Goal: Task Accomplishment & Management: Manage account settings

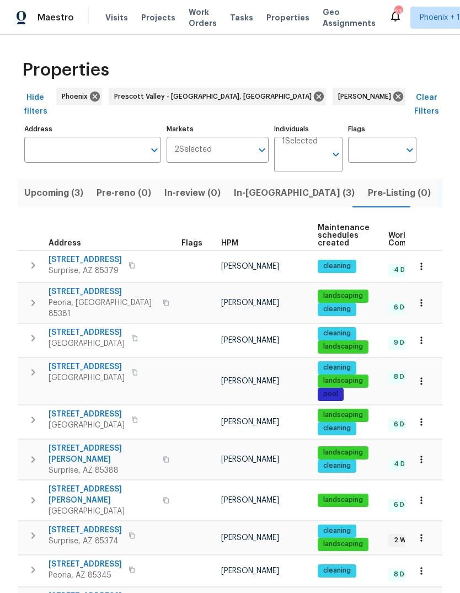
click at [246, 185] on span "In-reno (3)" at bounding box center [294, 192] width 121 height 15
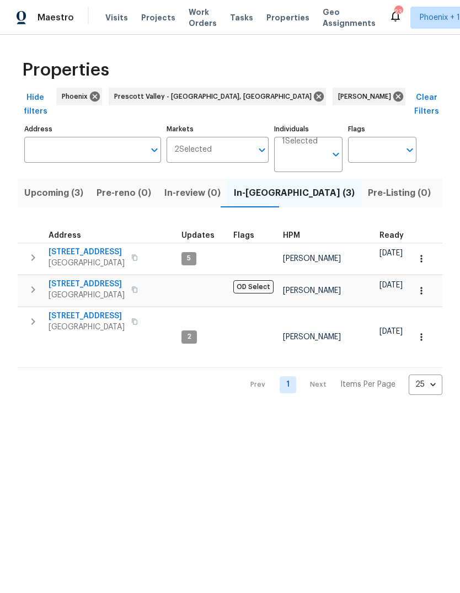
click at [444, 185] on span "Listed (23)" at bounding box center [467, 192] width 47 height 15
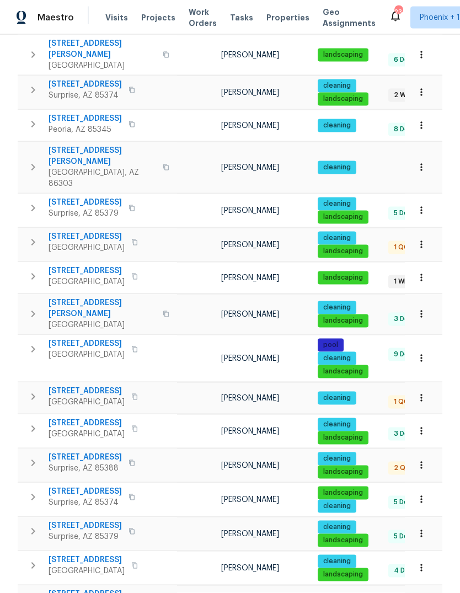
scroll to position [41, 0]
click at [29, 457] on icon "button" at bounding box center [32, 463] width 13 height 13
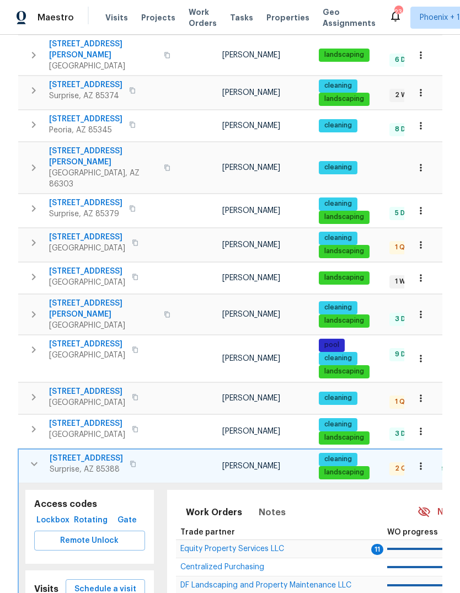
click at [242, 545] on span "Equity Property Services LLC" at bounding box center [232, 549] width 104 height 8
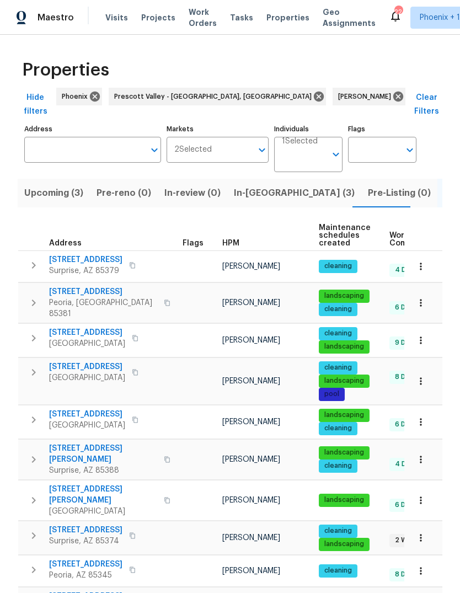
scroll to position [0, 0]
click at [253, 185] on span "In-reno (3)" at bounding box center [294, 192] width 121 height 15
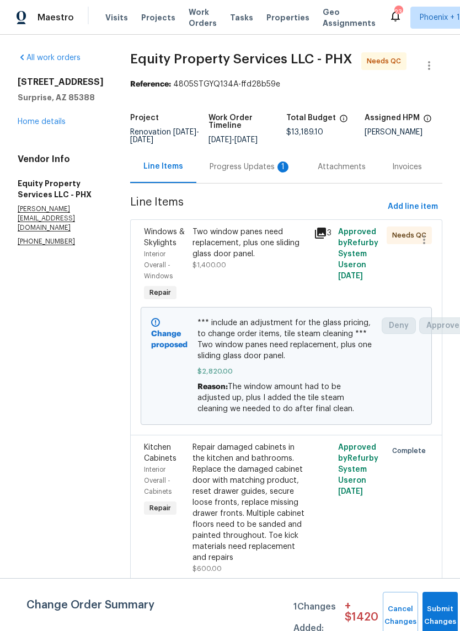
click at [223, 162] on div "Progress Updates 1" at bounding box center [251, 167] width 82 height 11
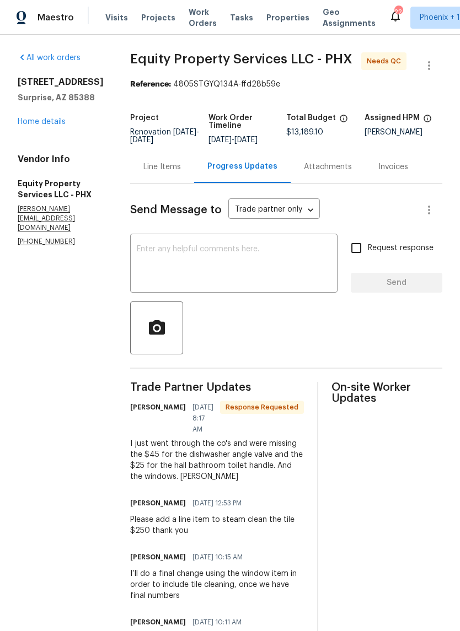
click at [259, 255] on textarea at bounding box center [234, 264] width 194 height 39
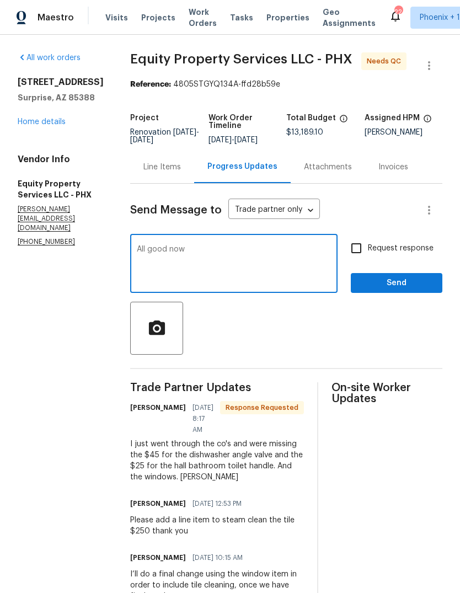
type textarea "All good now"
click at [421, 287] on span "Send" at bounding box center [396, 283] width 74 height 14
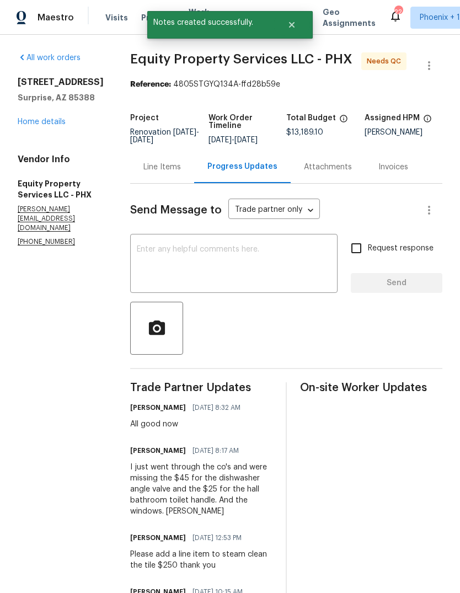
click at [131, 174] on div "Line Items" at bounding box center [162, 167] width 64 height 33
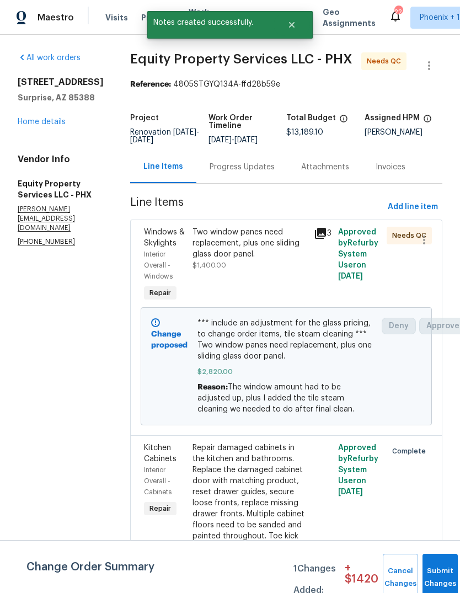
click at [240, 254] on div "Two window panes need replacement, plus one sliding glass door panel." at bounding box center [249, 243] width 115 height 33
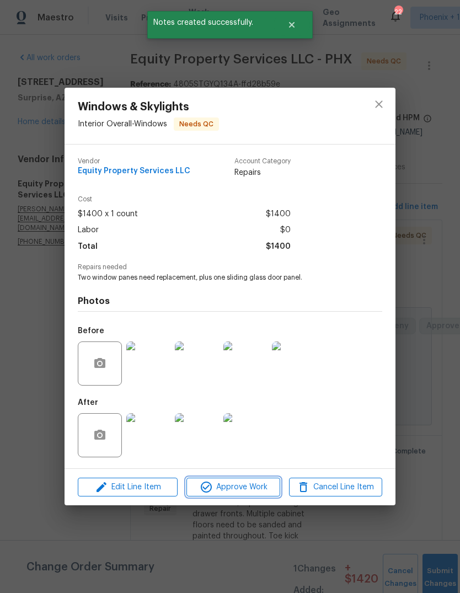
click at [244, 490] on span "Approve Work" at bounding box center [233, 487] width 87 height 14
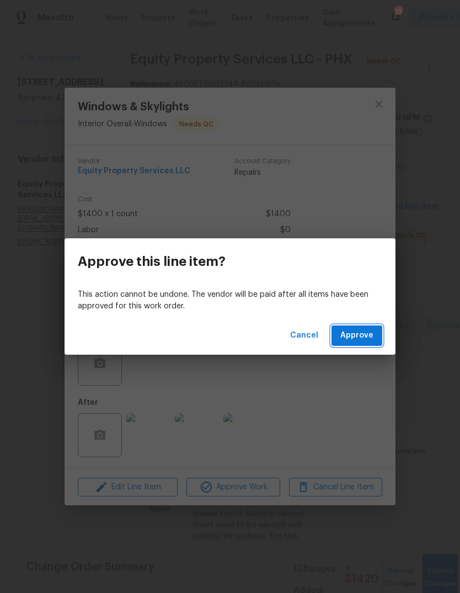
click at [366, 331] on span "Approve" at bounding box center [356, 336] width 33 height 14
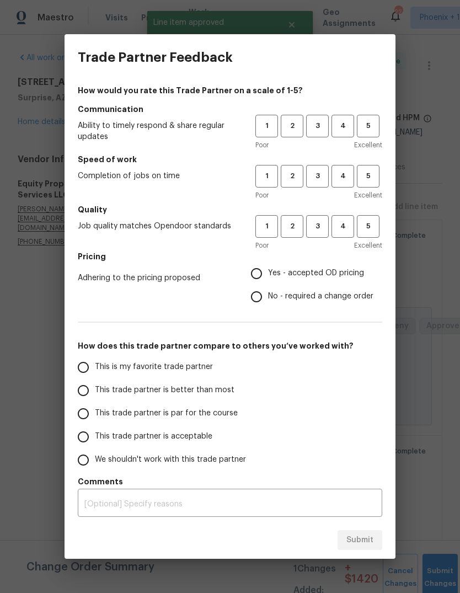
click at [441, 270] on div "Trade Partner Feedback How would you rate this Trade Partner on a scale of 1-5?…" at bounding box center [230, 296] width 460 height 593
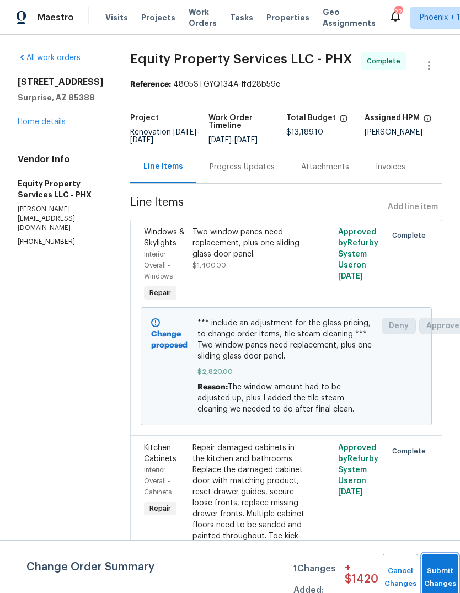
click at [432, 574] on button "Submit Changes" at bounding box center [439, 577] width 35 height 47
